Goal: Navigation & Orientation: Understand site structure

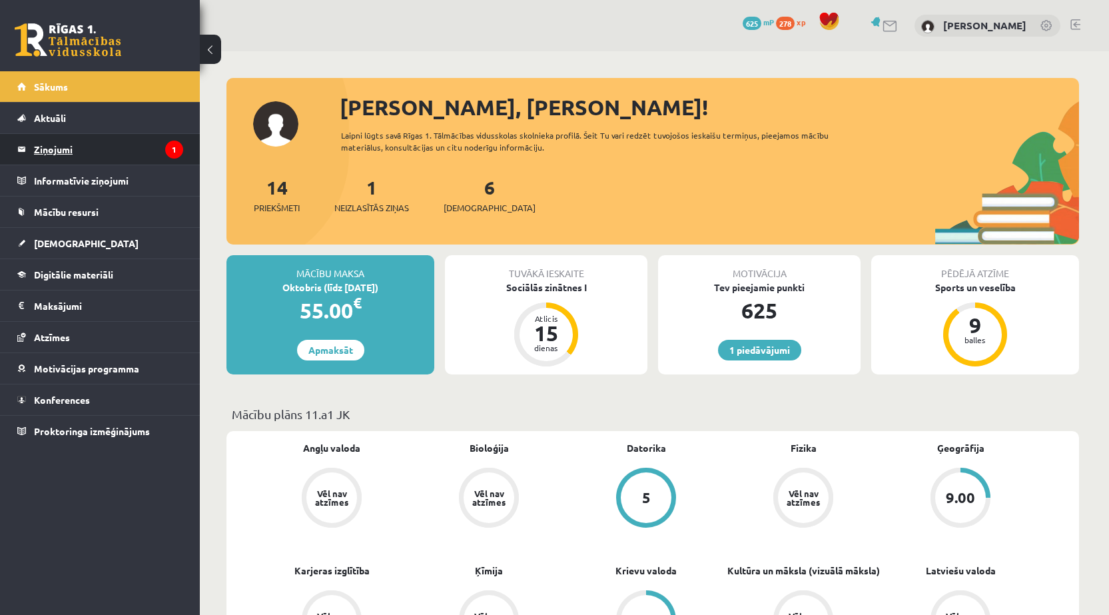
click at [94, 153] on legend "Ziņojumi 1" at bounding box center [108, 149] width 149 height 31
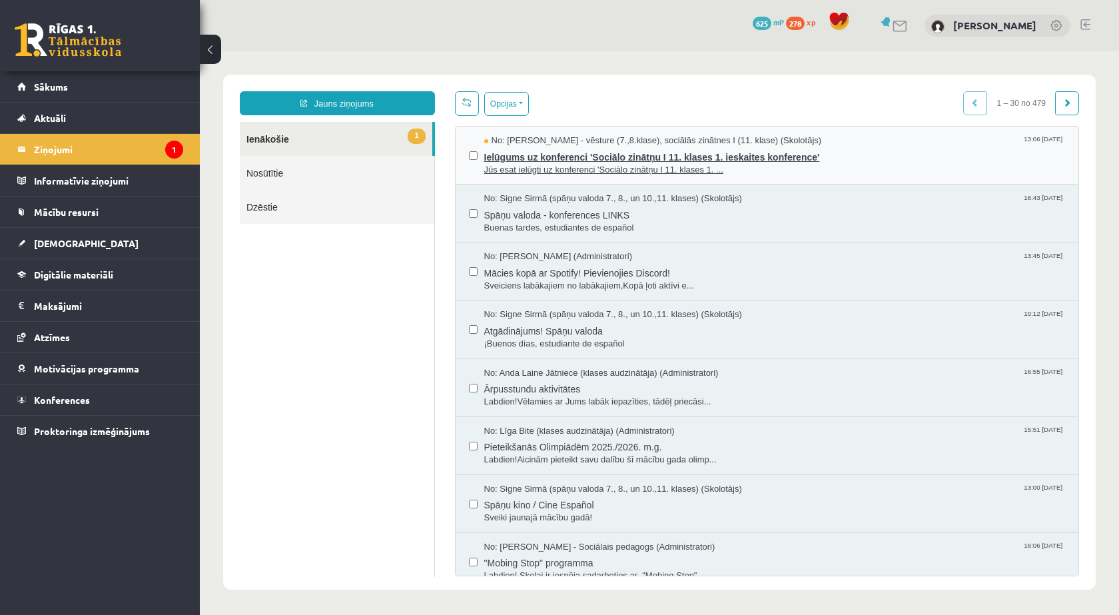
click at [506, 170] on span "Jūs esat ielūgti uz konferenci 'Sociālo zinātņu I 11. klases 1. ..." at bounding box center [775, 170] width 582 height 13
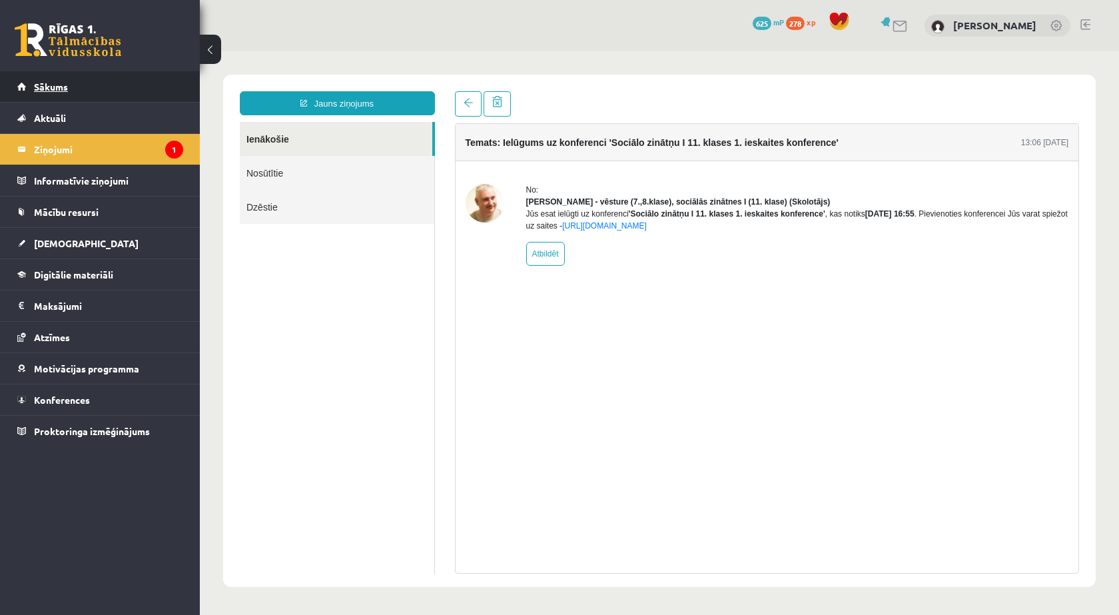
click at [126, 83] on link "Sākums" at bounding box center [100, 86] width 166 height 31
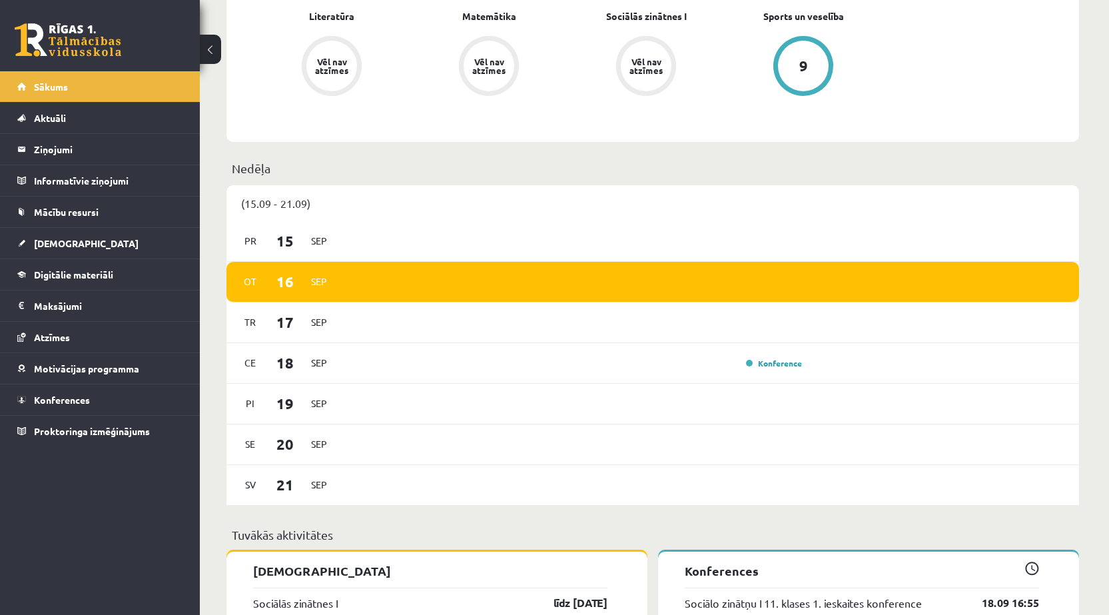
scroll to position [999, 0]
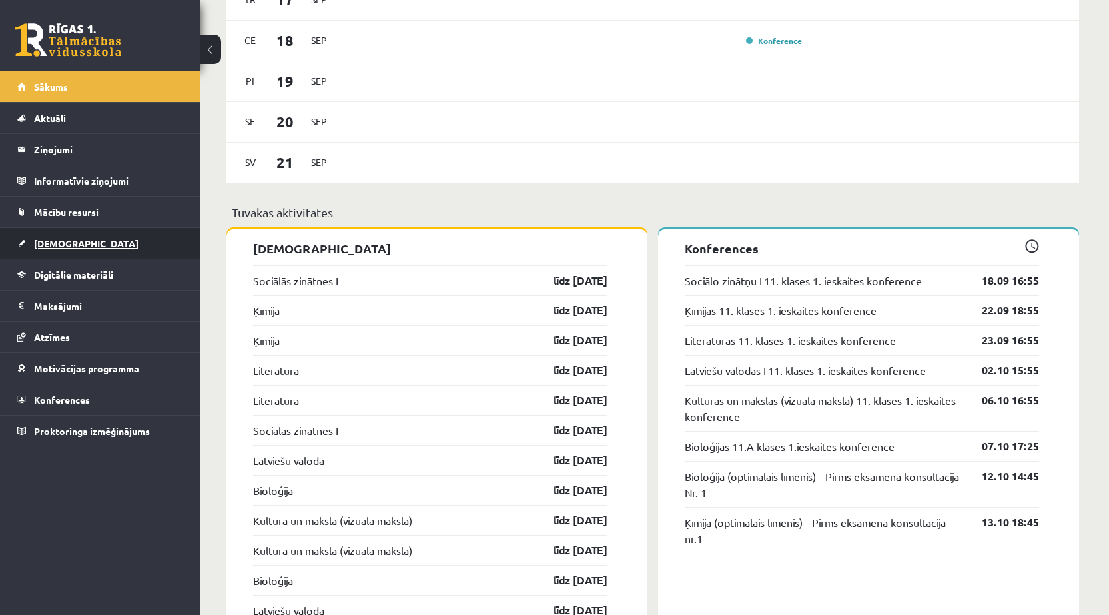
click at [76, 232] on link "[DEMOGRAPHIC_DATA]" at bounding box center [100, 243] width 166 height 31
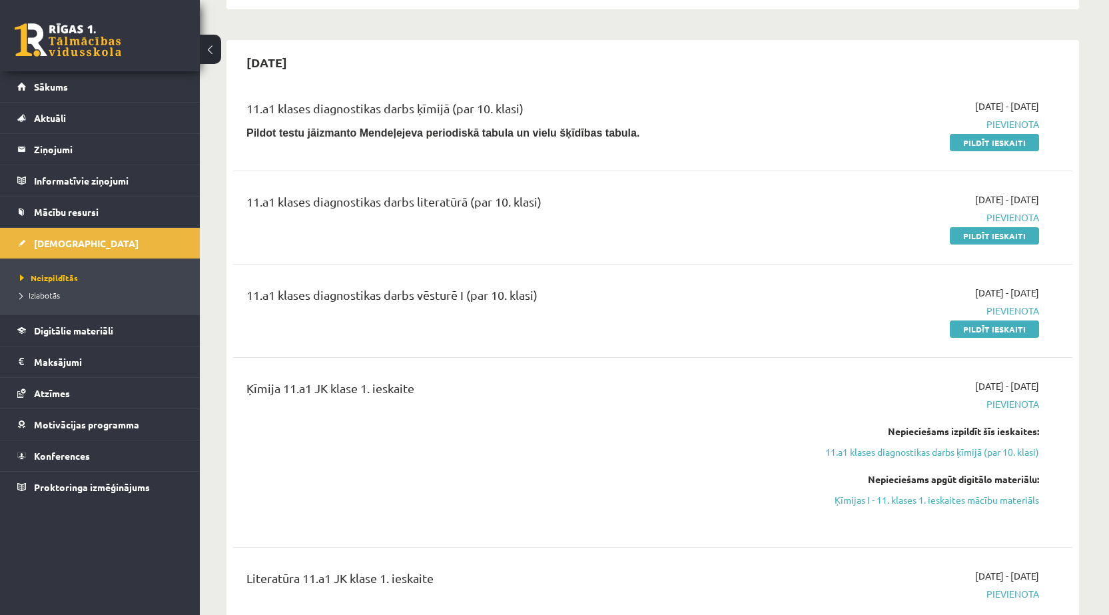
scroll to position [266, 0]
click at [53, 79] on link "Sākums" at bounding box center [100, 86] width 166 height 31
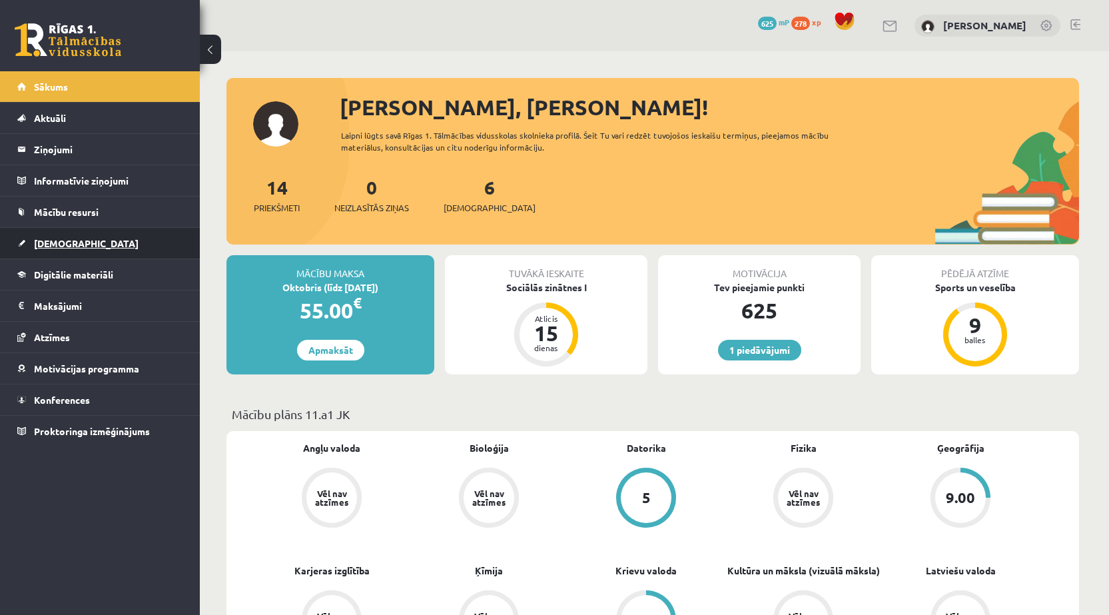
click at [42, 235] on link "[DEMOGRAPHIC_DATA]" at bounding box center [100, 243] width 166 height 31
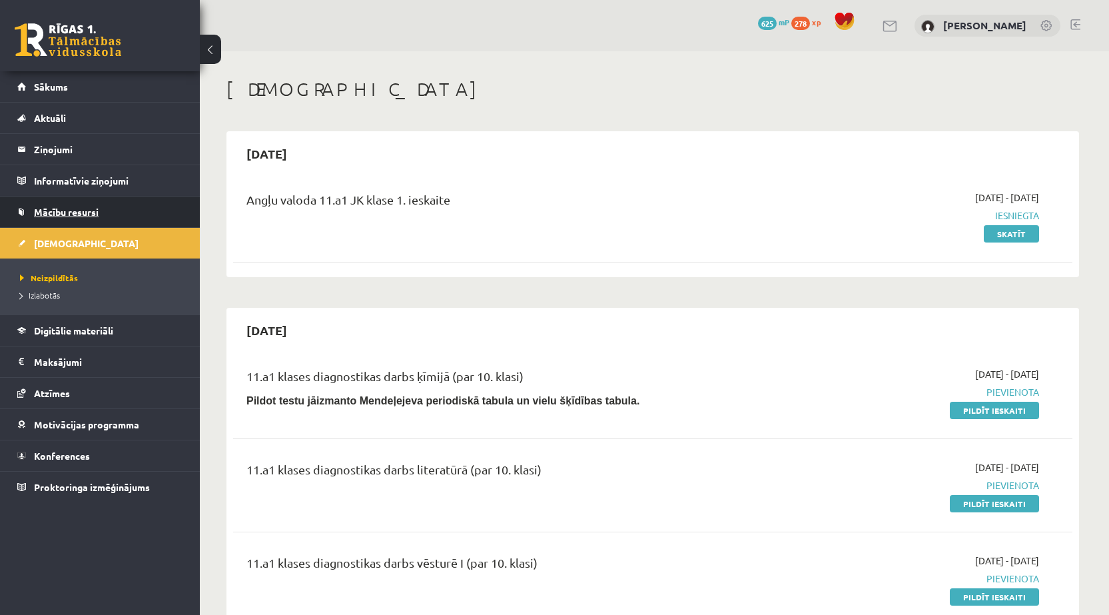
click at [53, 210] on span "Mācību resursi" at bounding box center [66, 212] width 65 height 12
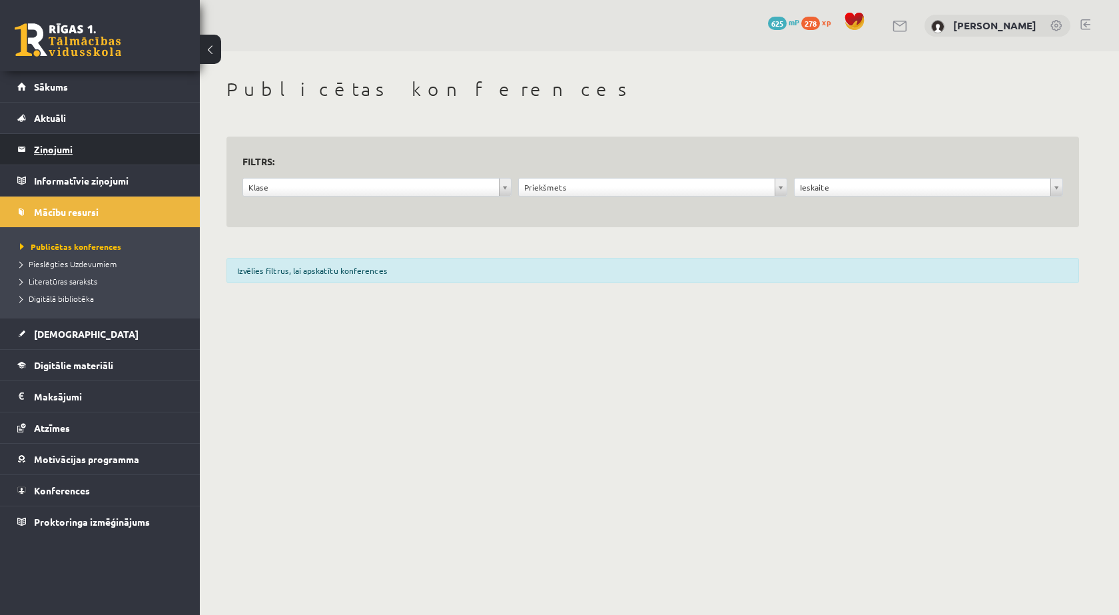
click at [46, 146] on legend "Ziņojumi 0" at bounding box center [108, 149] width 149 height 31
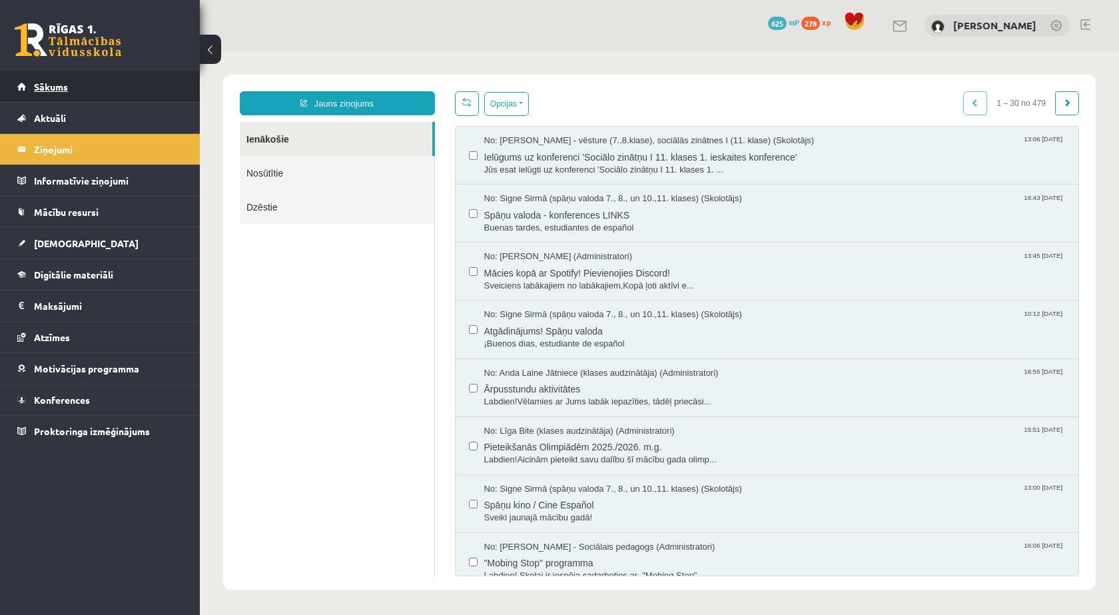
click at [131, 91] on link "Sākums" at bounding box center [100, 86] width 166 height 31
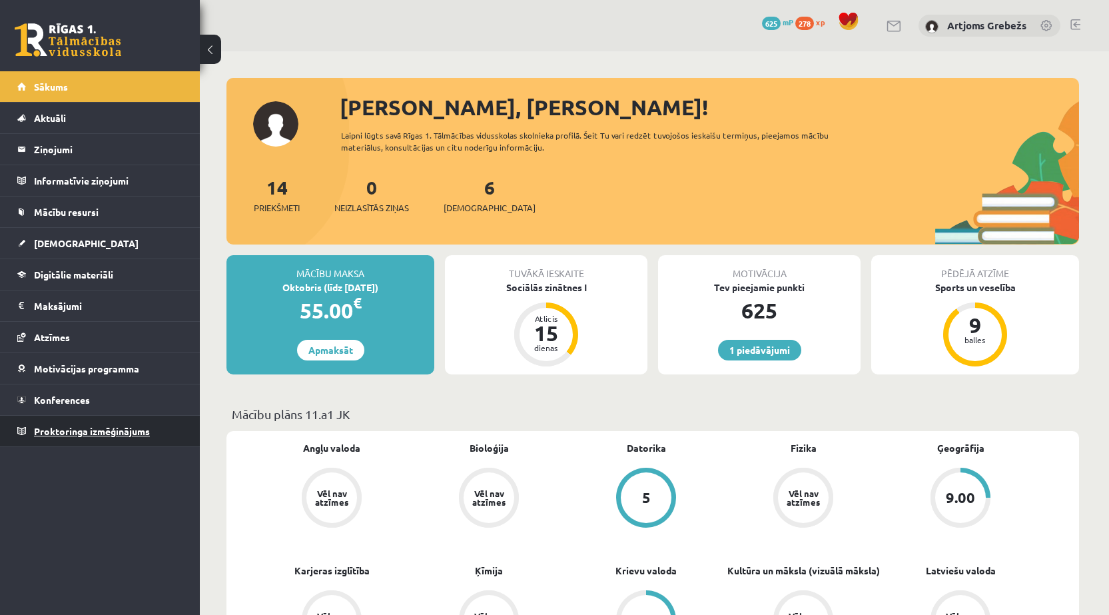
click at [114, 438] on link "Proktoringa izmēģinājums" at bounding box center [100, 431] width 166 height 31
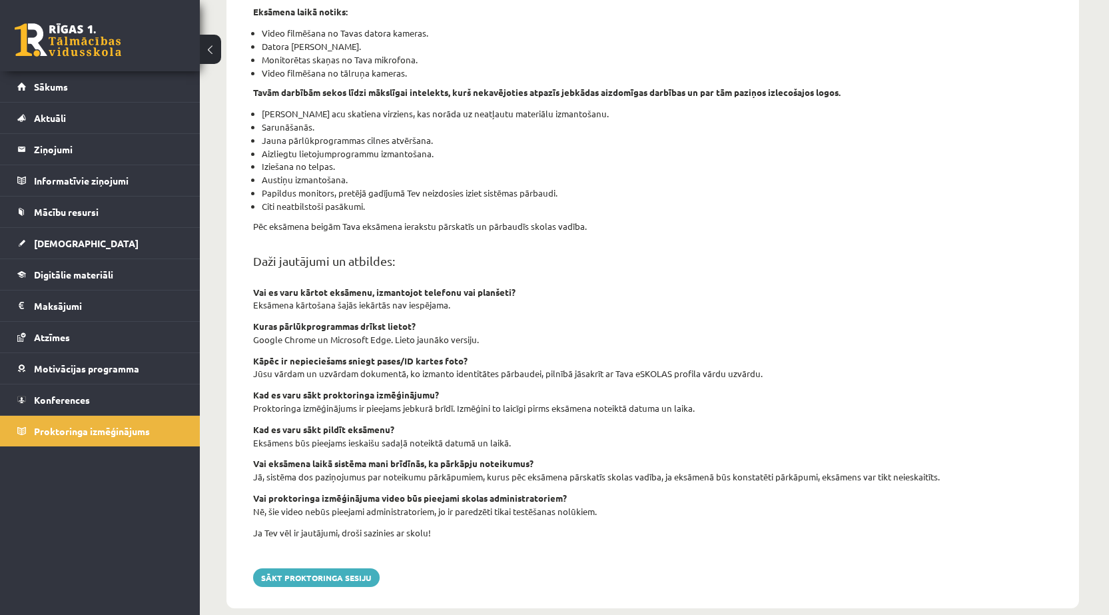
scroll to position [305, 0]
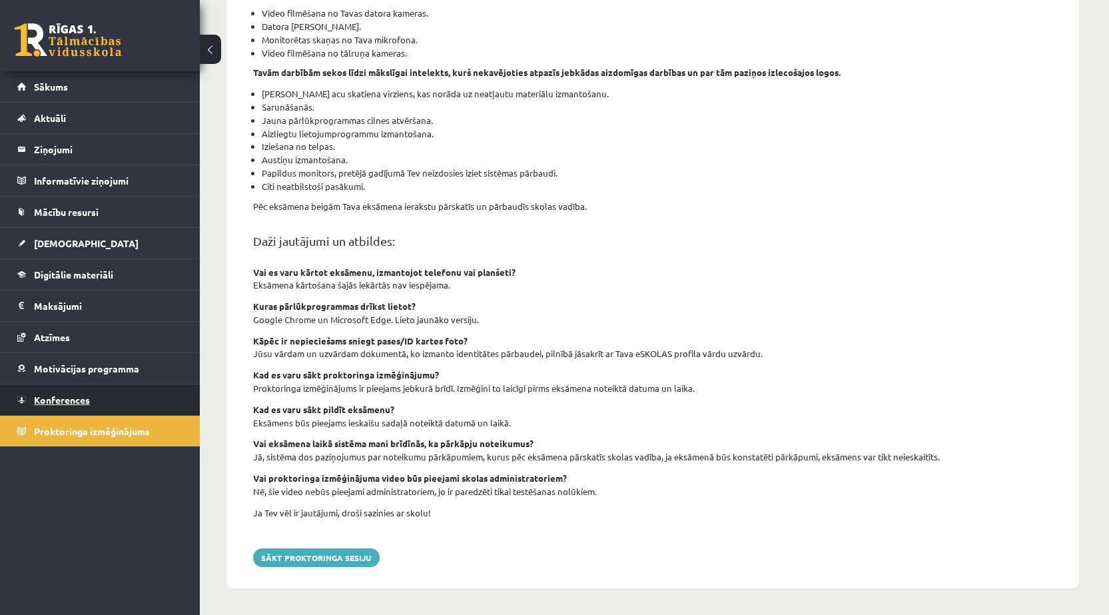
click at [125, 399] on link "Konferences" at bounding box center [100, 399] width 166 height 31
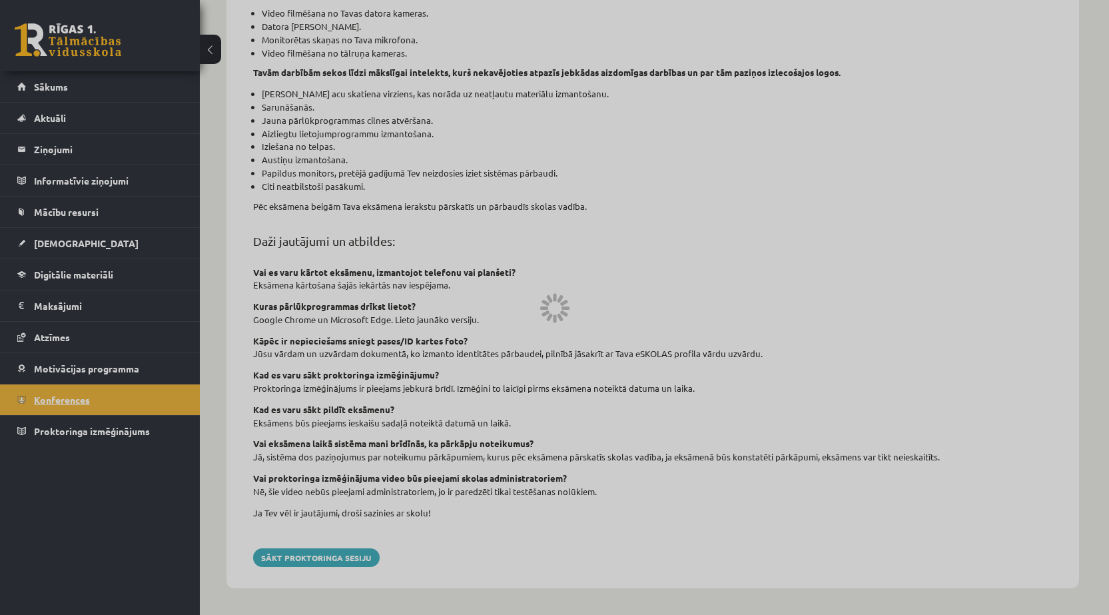
scroll to position [22, 0]
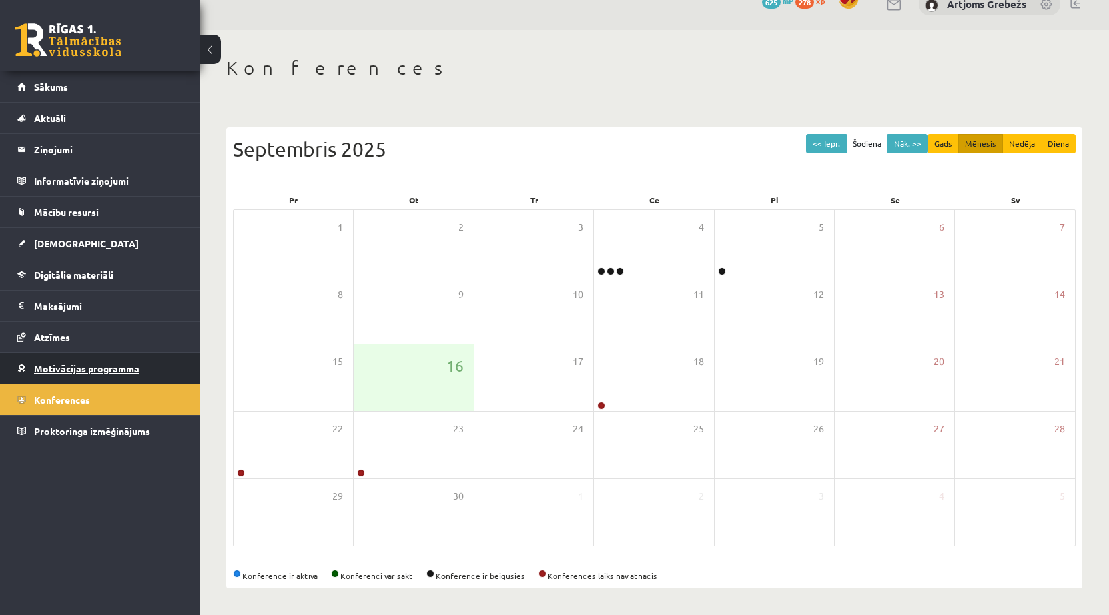
click at [73, 374] on link "Motivācijas programma" at bounding box center [100, 368] width 166 height 31
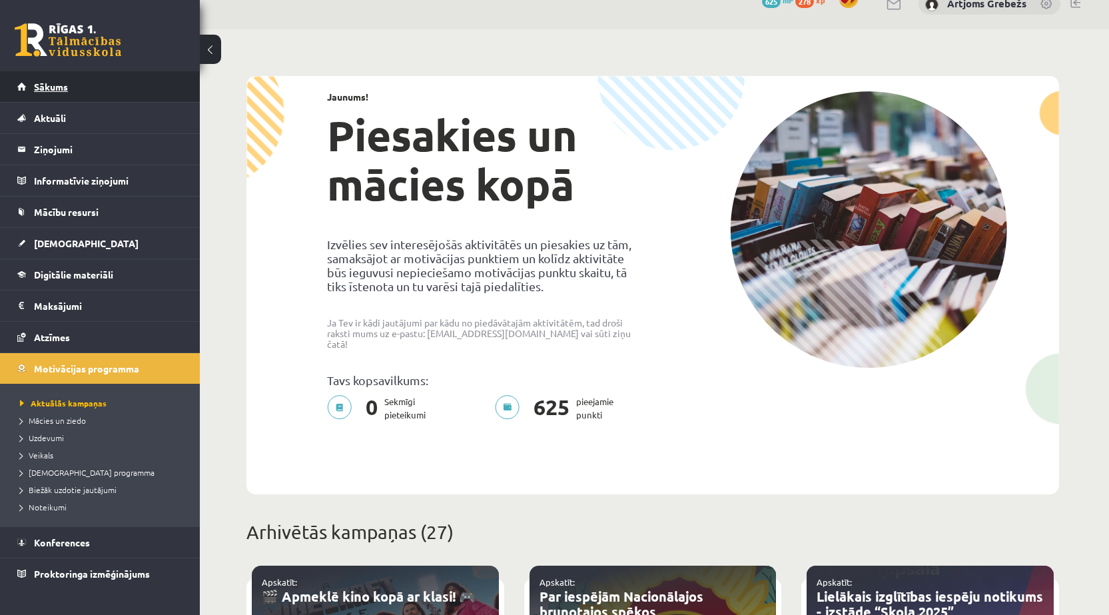
click at [77, 81] on link "Sākums" at bounding box center [100, 86] width 166 height 31
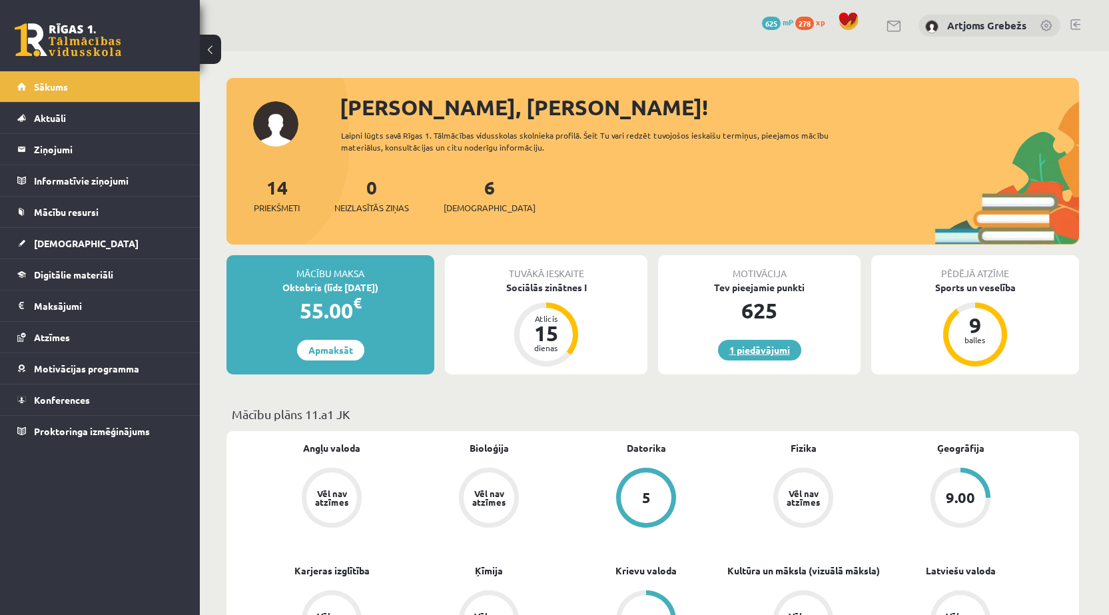
click at [767, 353] on link "1 piedāvājumi" at bounding box center [759, 350] width 83 height 21
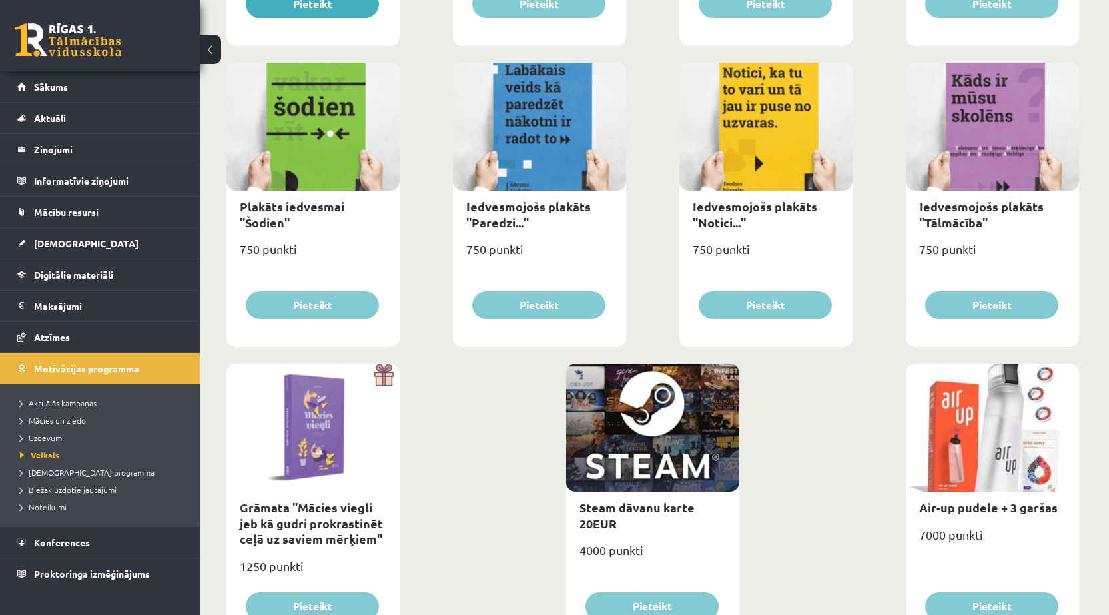
scroll to position [1431, 0]
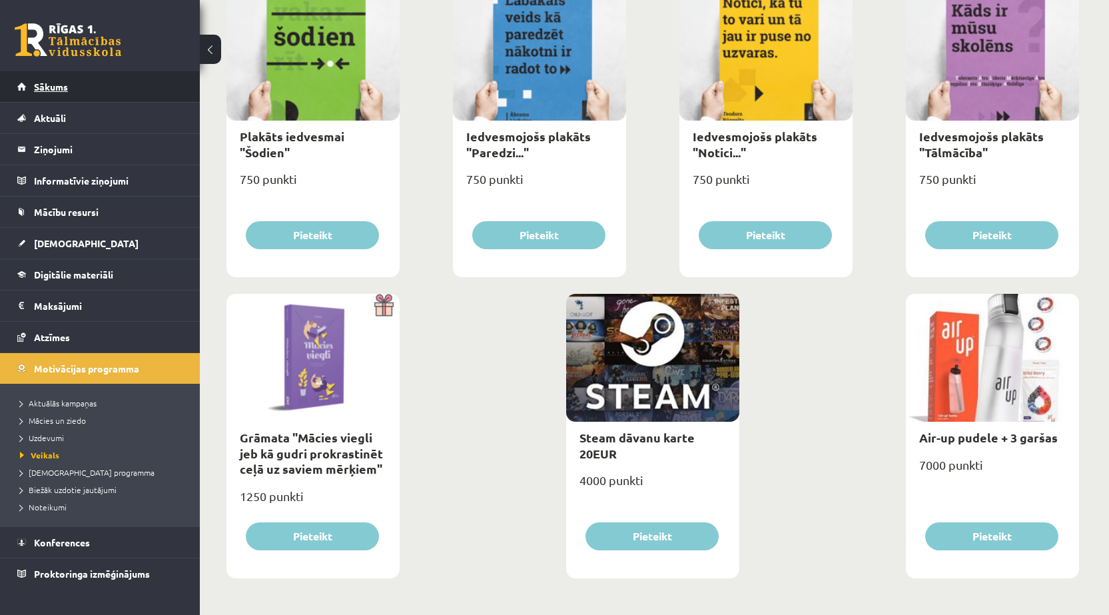
click at [95, 71] on link "Sākums" at bounding box center [100, 86] width 166 height 31
